Goal: Task Accomplishment & Management: Manage account settings

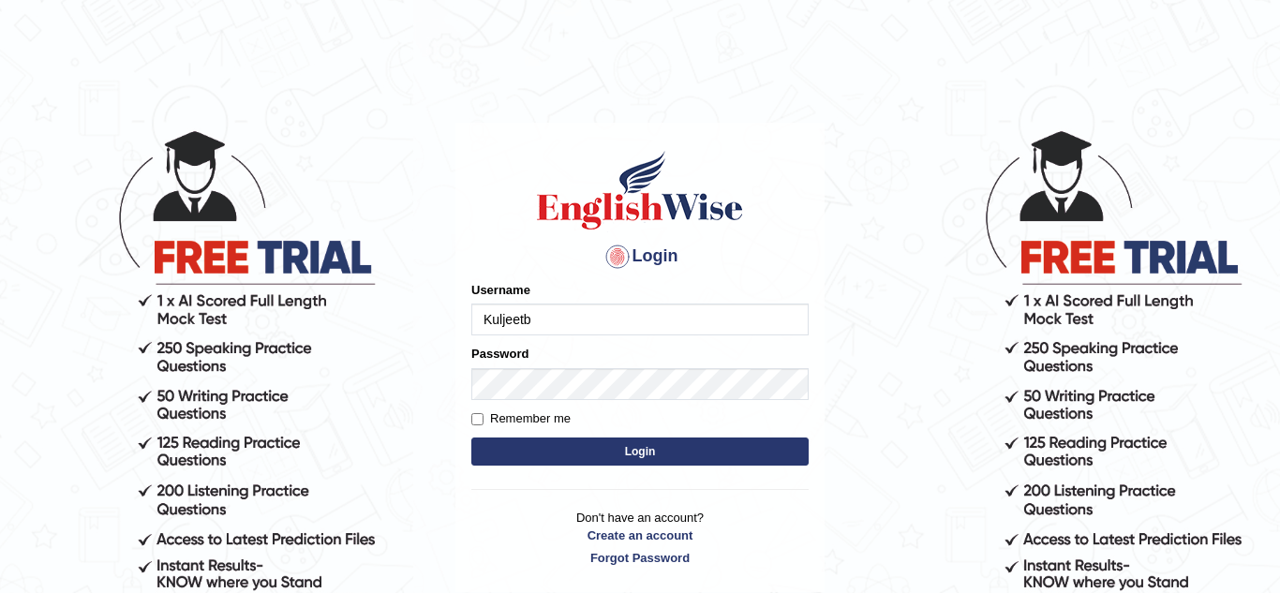
type input "Kuljeetb"
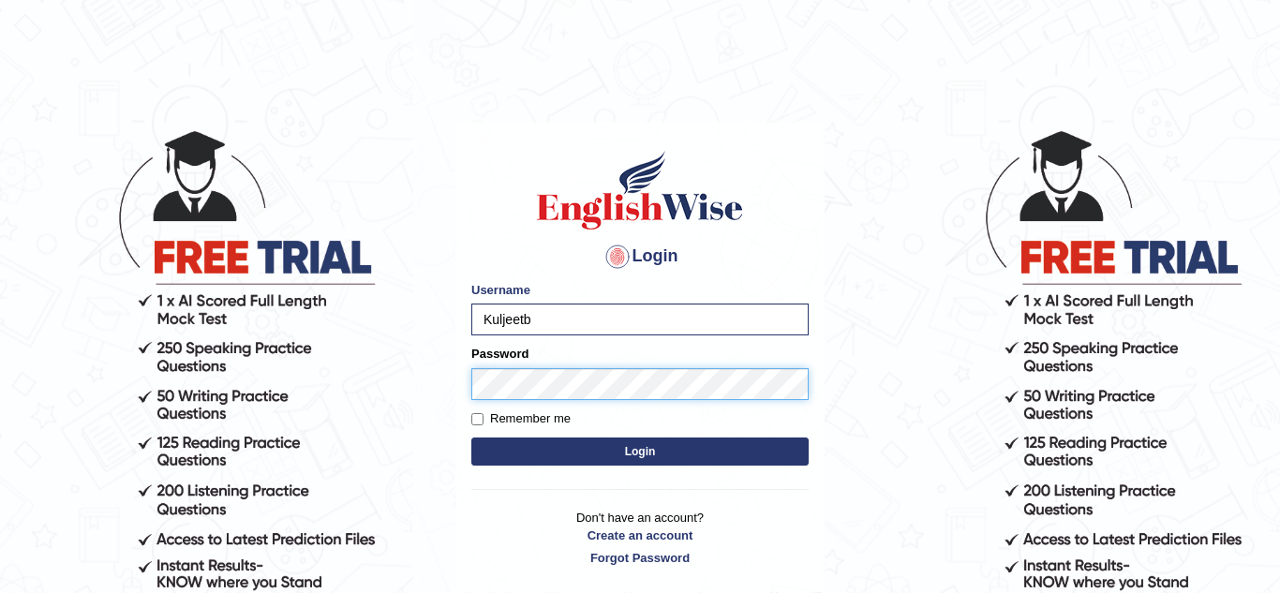
click at [471, 437] on button "Login" at bounding box center [639, 451] width 337 height 28
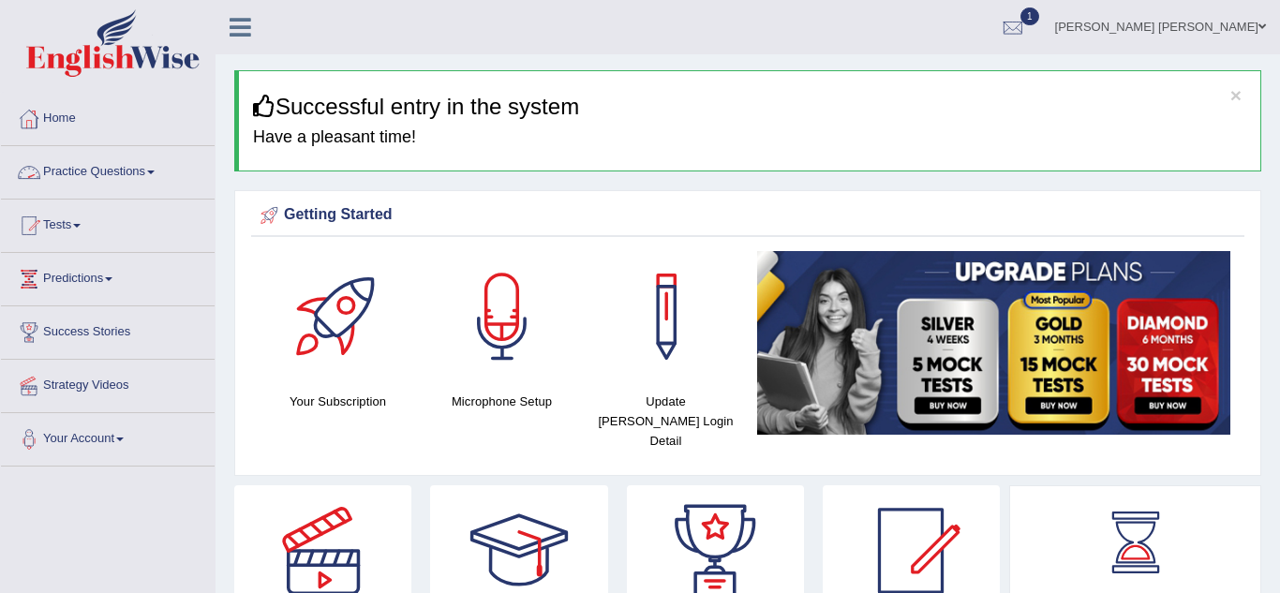
click at [155, 171] on span at bounding box center [150, 173] width 7 height 4
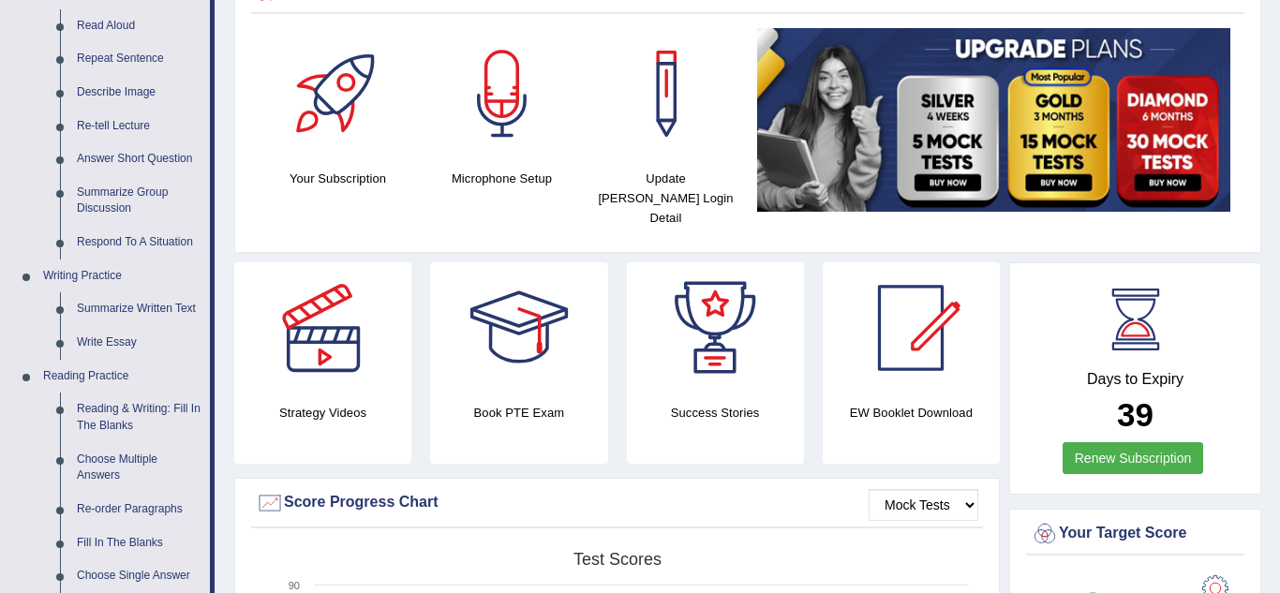
scroll to position [225, 0]
